Goal: Use online tool/utility: Utilize a website feature to perform a specific function

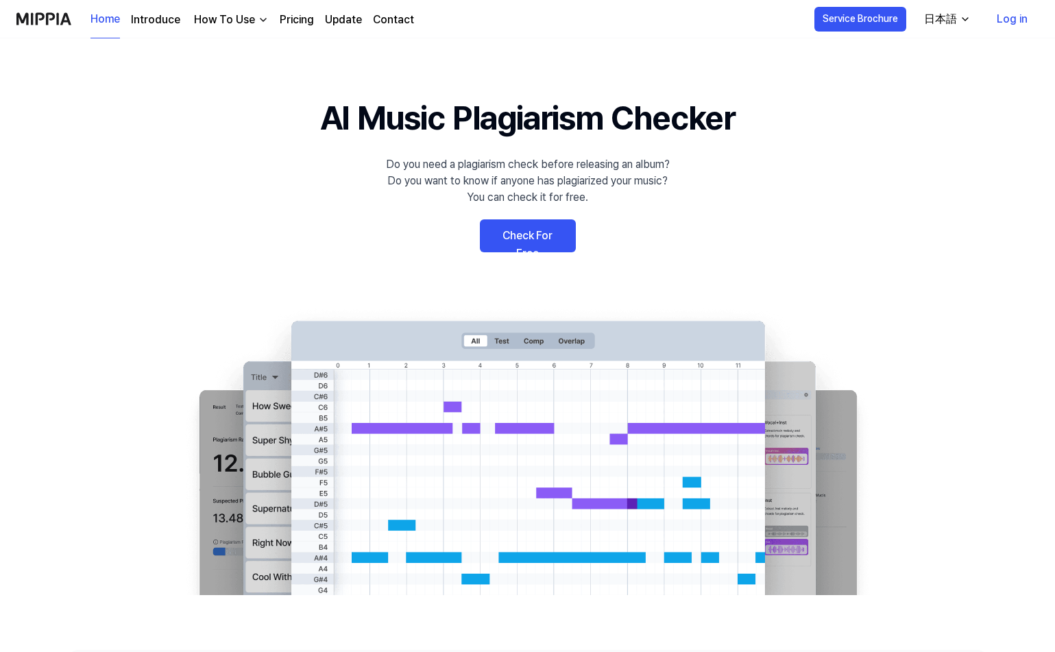
click at [552, 223] on link "Check For Free" at bounding box center [528, 235] width 96 height 33
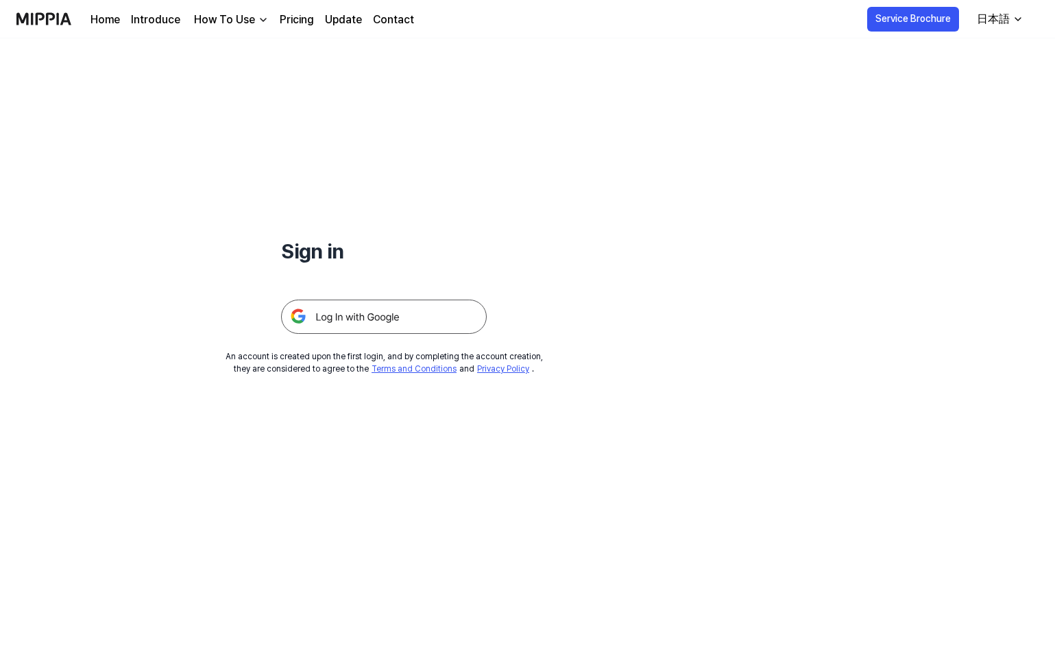
click at [416, 299] on img at bounding box center [384, 316] width 206 height 34
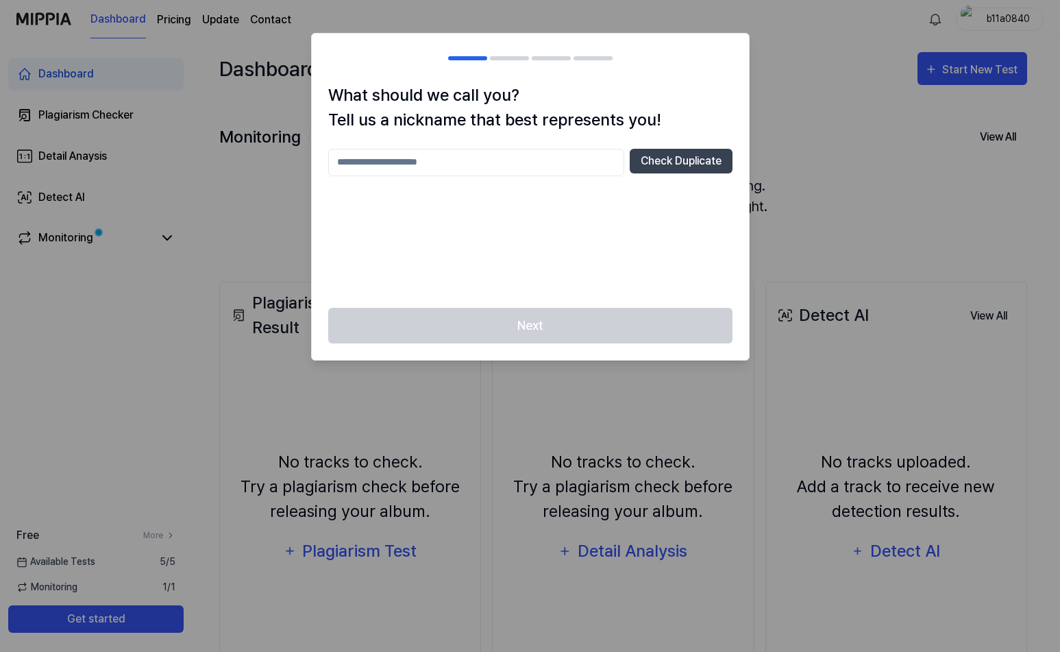
click at [459, 158] on input "text" at bounding box center [476, 162] width 296 height 27
type input "*******"
drag, startPoint x: 715, startPoint y: 144, endPoint x: 707, endPoint y: 150, distance: 10.3
click at [712, 149] on button "Check Duplicate" at bounding box center [681, 161] width 103 height 25
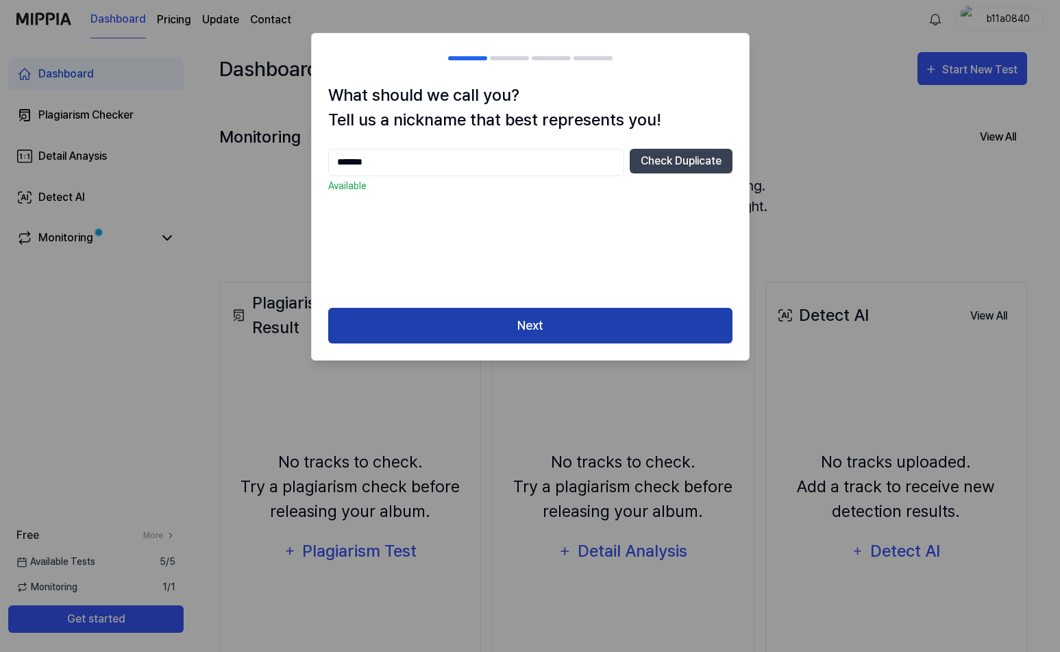
click at [547, 315] on button "Next" at bounding box center [530, 326] width 404 height 36
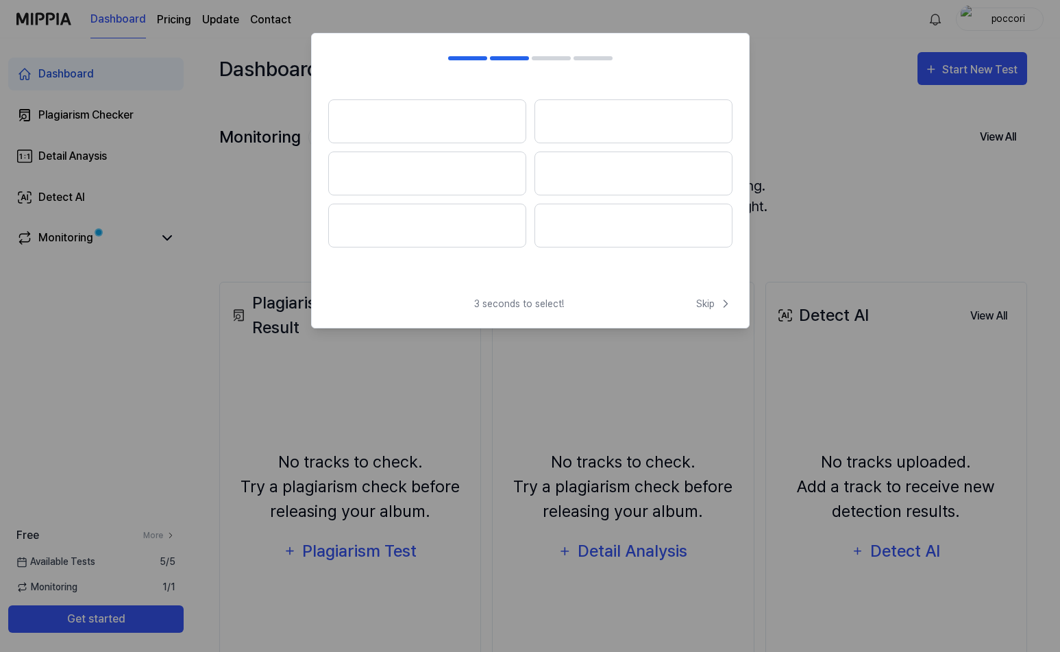
click at [584, 265] on div at bounding box center [530, 184] width 437 height 203
click at [475, 106] on button at bounding box center [427, 121] width 198 height 44
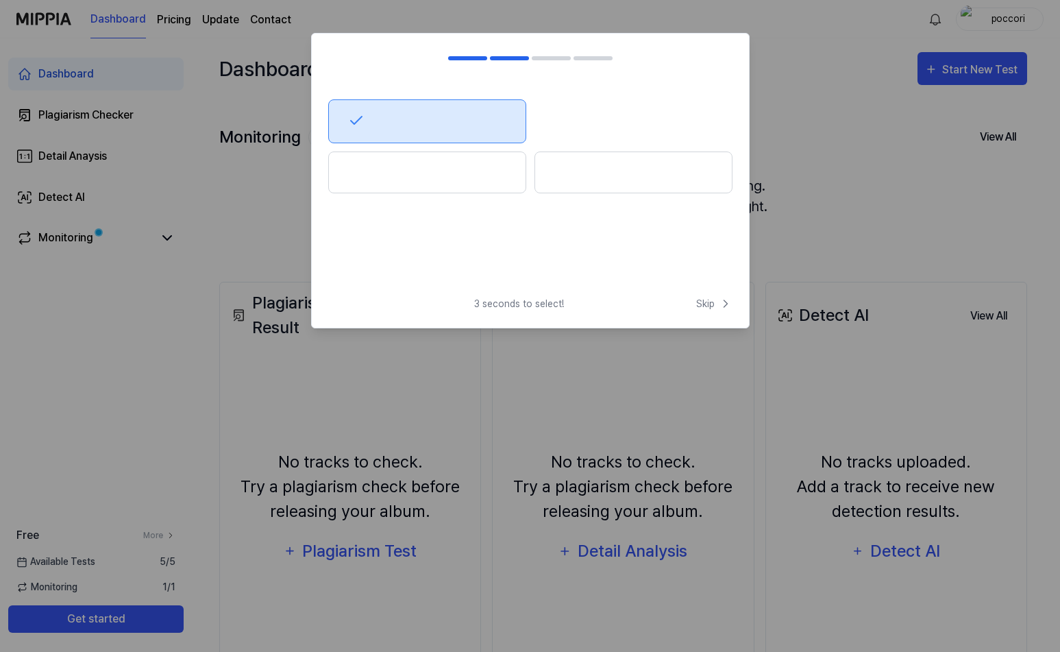
click at [472, 158] on button at bounding box center [427, 172] width 198 height 42
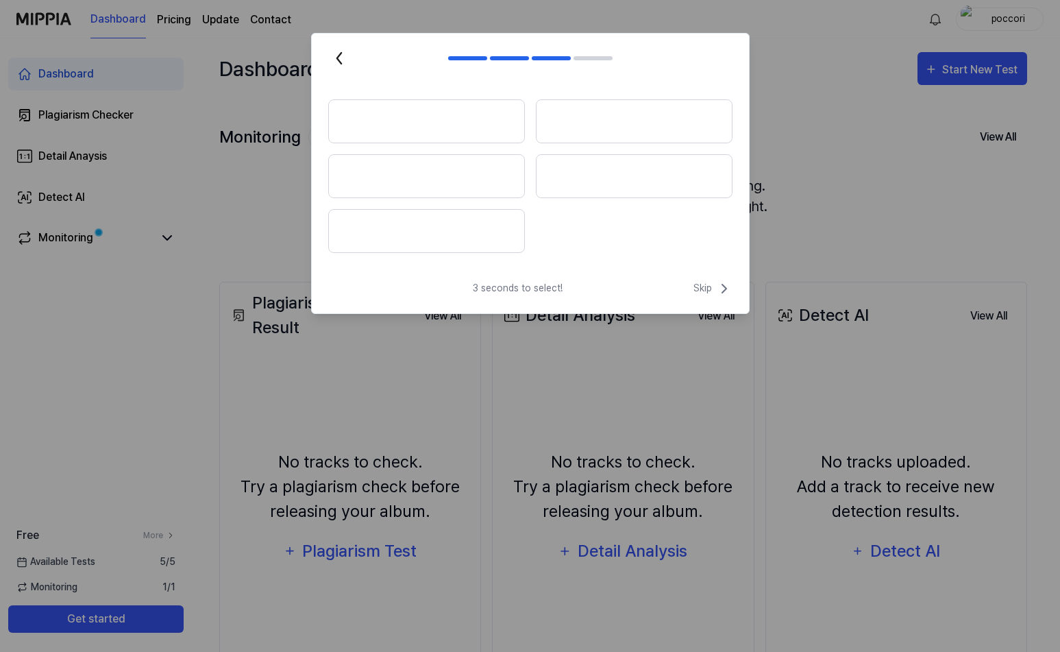
click at [469, 132] on button at bounding box center [426, 121] width 197 height 44
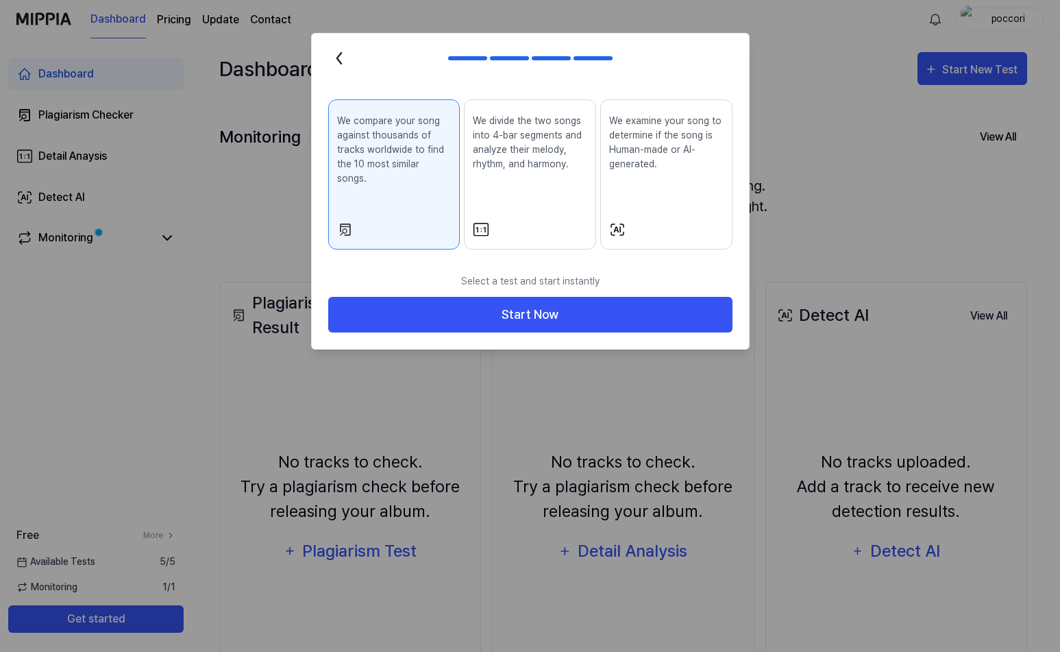
drag, startPoint x: 702, startPoint y: 173, endPoint x: 591, endPoint y: 95, distance: 136.3
click at [591, 99] on div "We compare your song against thousands of tracks worldwide to find the 10 most …" at bounding box center [530, 174] width 404 height 150
click at [674, 117] on p "We examine your song to determine if the song is Human-made or AI-generated." at bounding box center [666, 143] width 114 height 58
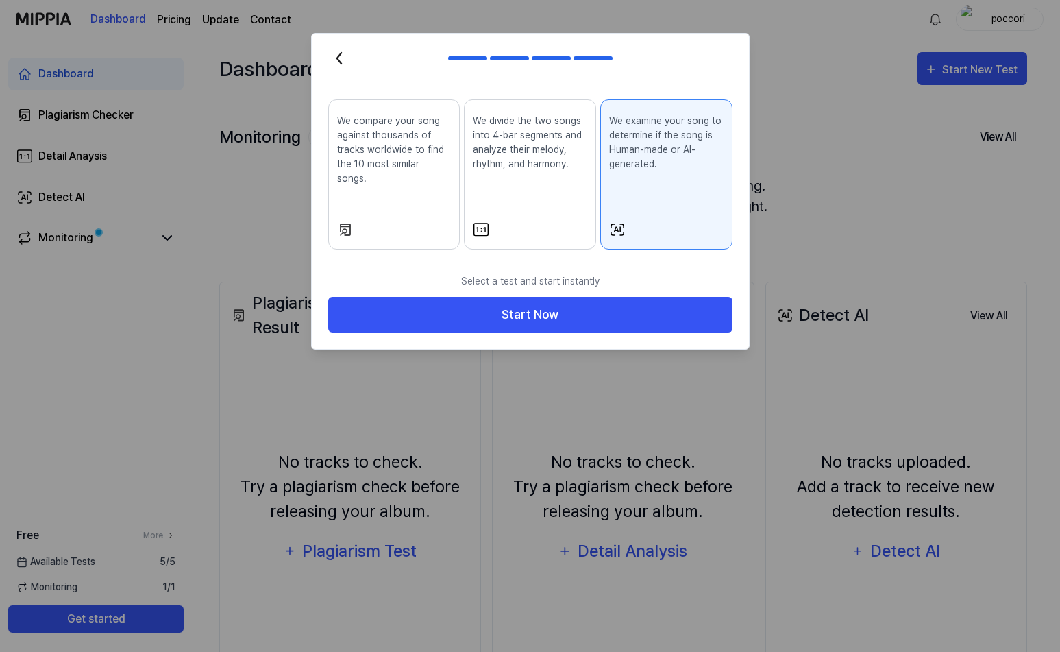
click at [378, 150] on p "We compare your song against thousands of tracks worldwide to find the 10 most …" at bounding box center [394, 150] width 114 height 72
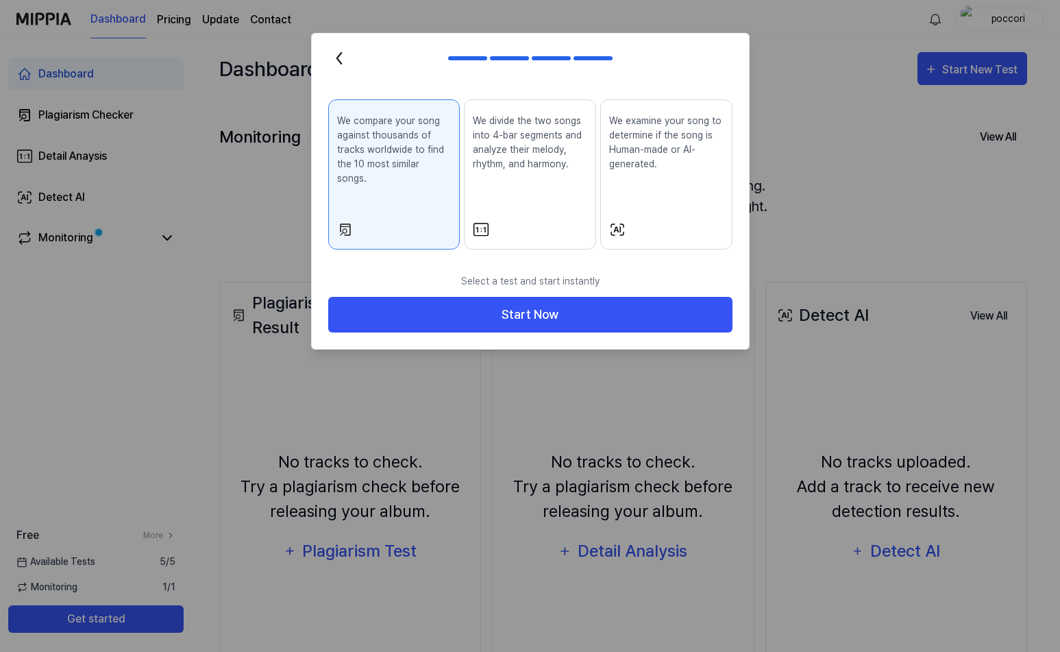
click at [649, 182] on div "We examine your song to determine if the song is Human-made or AI-generated." at bounding box center [666, 153] width 114 height 90
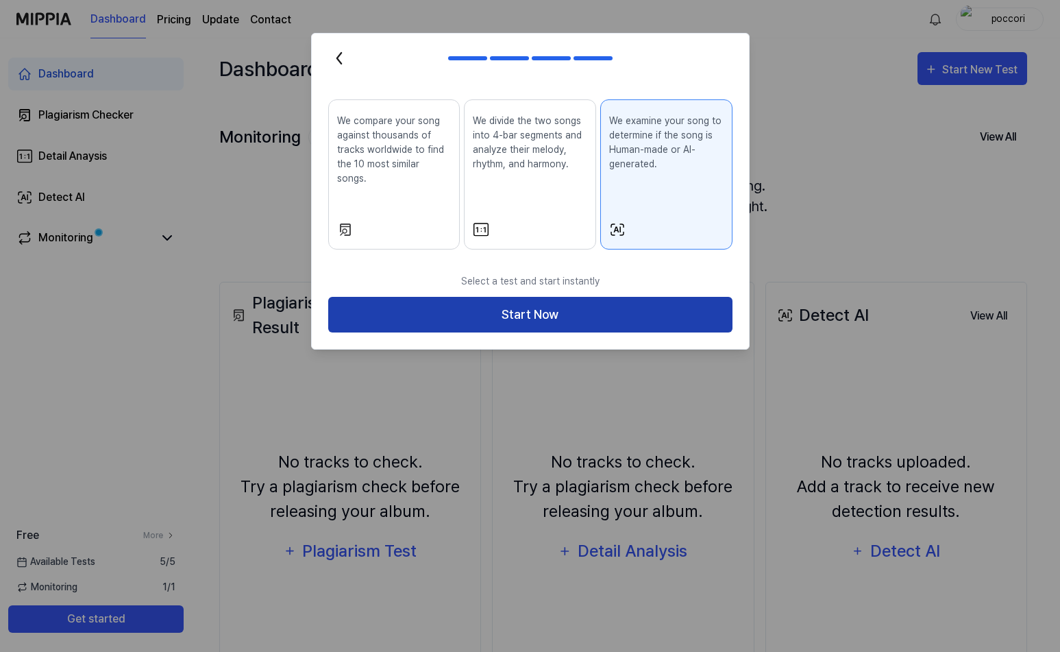
click at [563, 297] on button "Start Now" at bounding box center [530, 315] width 404 height 36
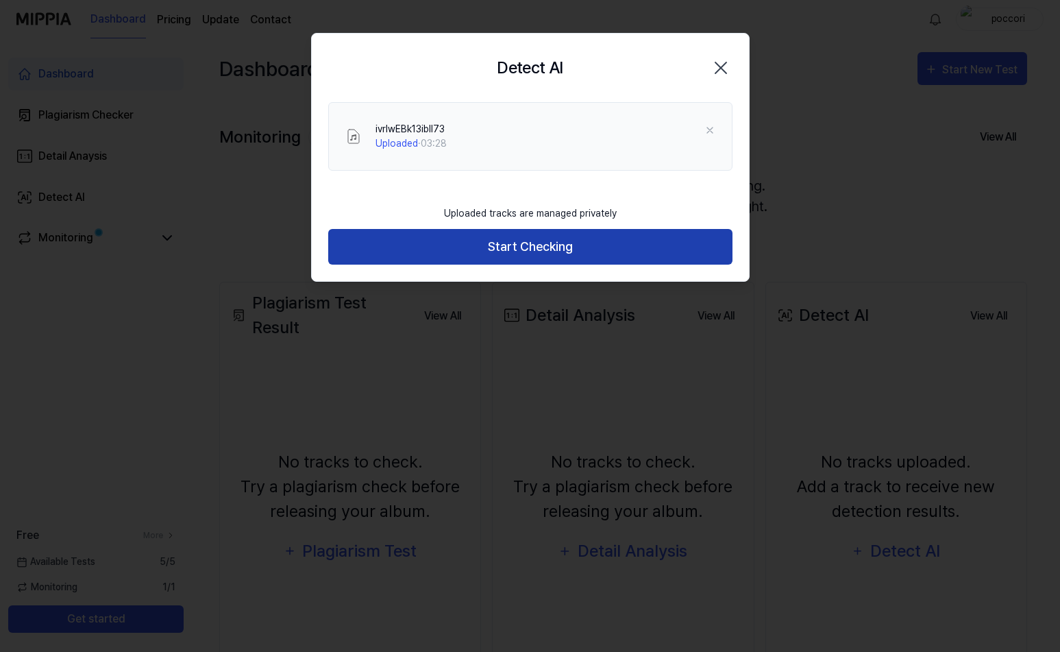
click at [535, 233] on button "Start Checking" at bounding box center [530, 247] width 404 height 36
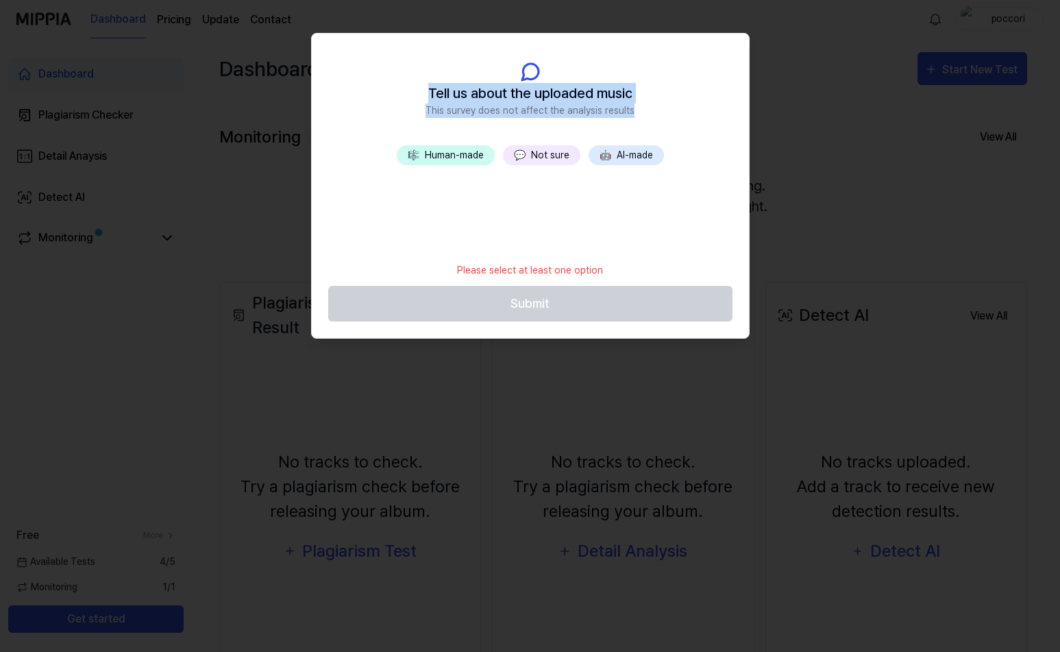
drag, startPoint x: 432, startPoint y: 88, endPoint x: 584, endPoint y: 103, distance: 152.2
click at [653, 114] on header "Tell us about the uploaded music This survey does not affect the analysis resul…" at bounding box center [530, 90] width 437 height 112
copy div "Tell us about the uploaded music This survey does not affect the analysis resul…"
click at [549, 147] on button "💬 Not sure" at bounding box center [541, 155] width 77 height 20
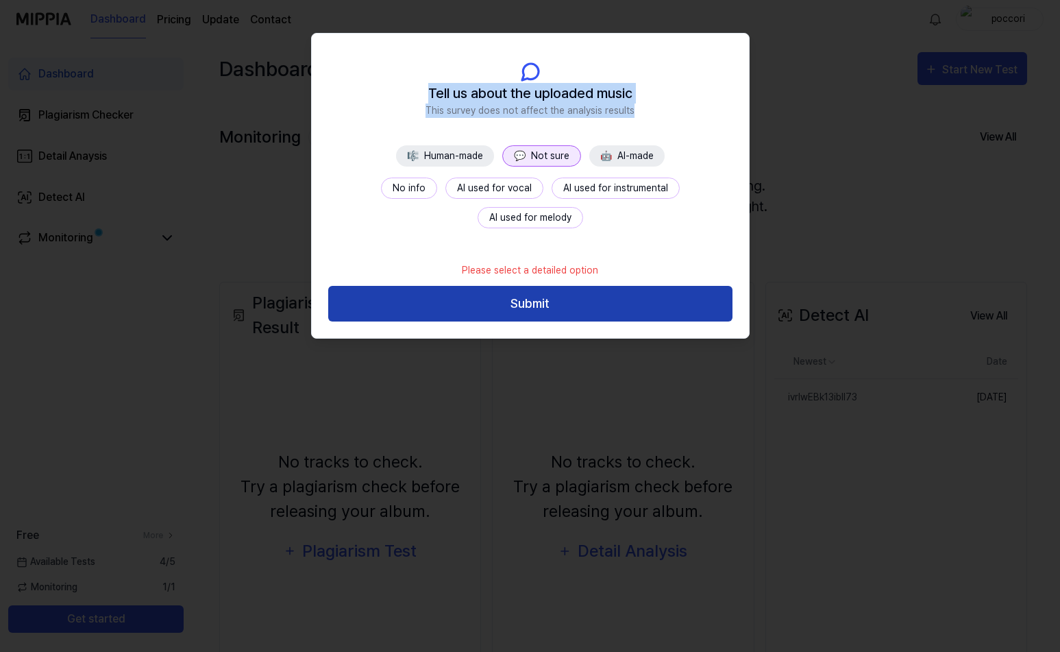
click at [563, 286] on button "Submit" at bounding box center [530, 304] width 404 height 36
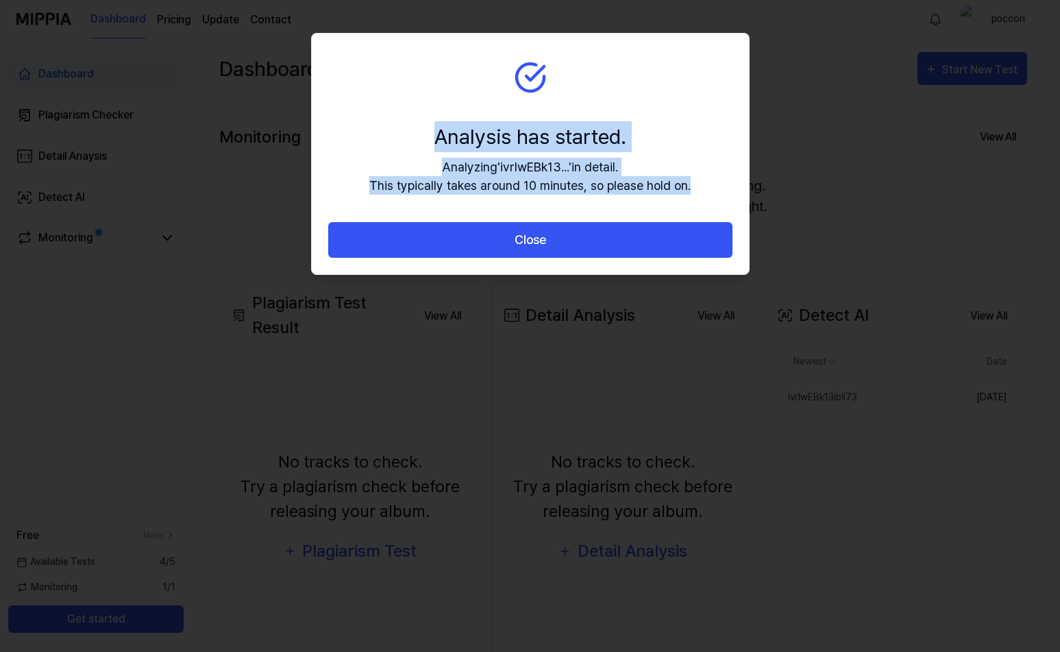
drag, startPoint x: 443, startPoint y: 132, endPoint x: 622, endPoint y: 173, distance: 182.7
click at [737, 182] on section "Analysis has started. Analyzing ' ivrIwEBk13... ' in detail. This typically tak…" at bounding box center [530, 128] width 437 height 188
copy div "Analysis has started. Analyzing ' ivrIwEBk13... ' in detail. This typically tak…"
click at [452, 99] on section "Analysis has started. Analyzing ' ivrIwEBk13... ' in detail. This typically tak…" at bounding box center [530, 128] width 437 height 188
